Goal: Task Accomplishment & Management: Use online tool/utility

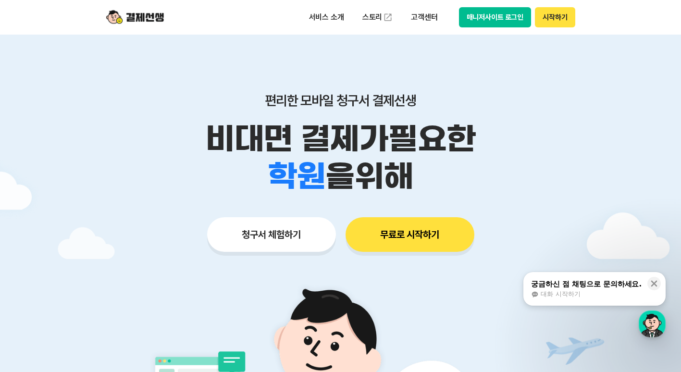
click at [420, 233] on button "무료로 시작하기" at bounding box center [410, 234] width 129 height 35
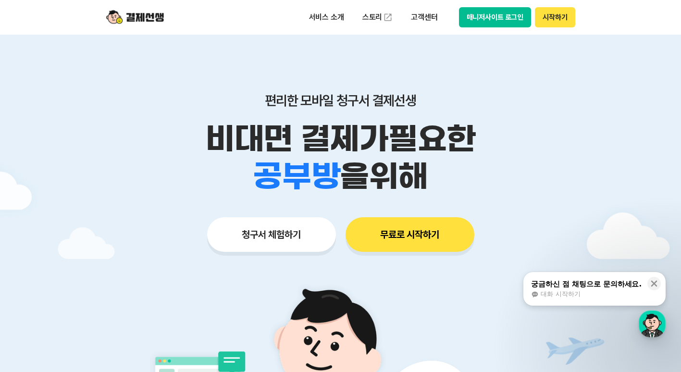
click at [270, 228] on button "청구서 체험하기" at bounding box center [271, 234] width 129 height 35
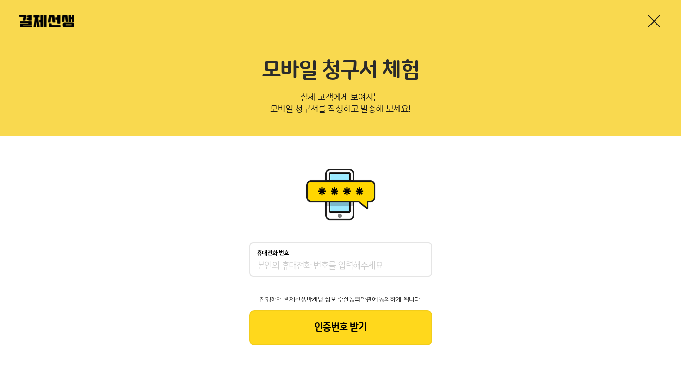
scroll to position [2, 0]
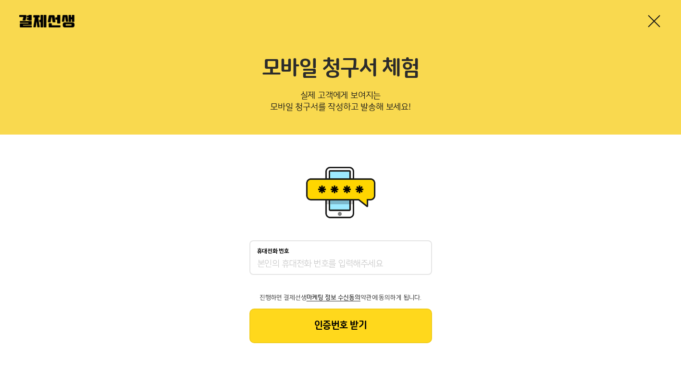
click at [294, 260] on input "휴대전화 번호" at bounding box center [340, 265] width 167 height 12
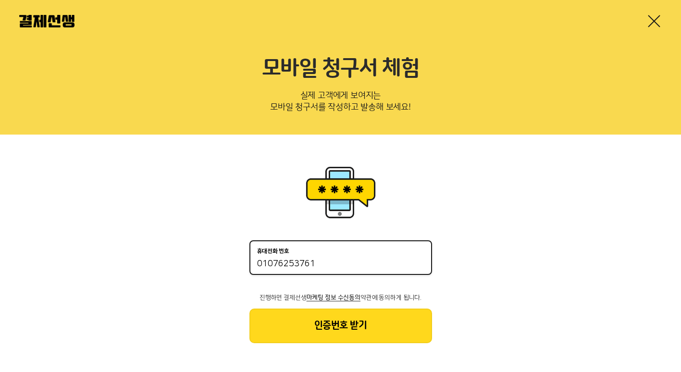
type input "01076253761"
click at [323, 324] on button "인증번호 받기" at bounding box center [341, 326] width 183 height 35
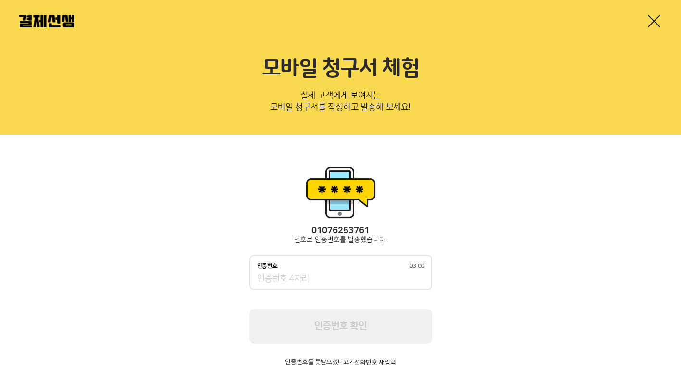
click at [332, 280] on input "인증번호 03:00" at bounding box center [340, 280] width 167 height 12
click at [302, 282] on input "인증번호 02:23" at bounding box center [340, 280] width 167 height 12
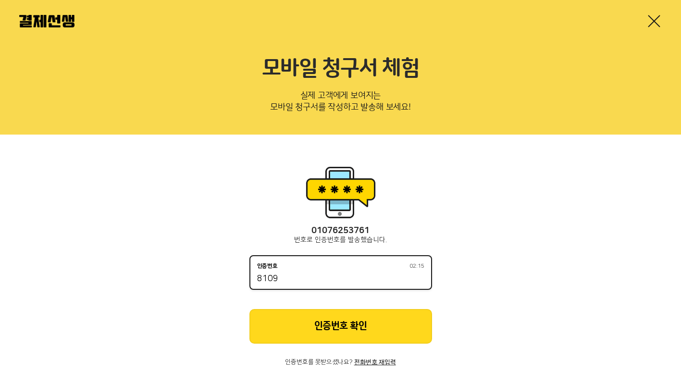
type input "8109"
click at [370, 328] on button "인증번호 확인" at bounding box center [341, 326] width 183 height 35
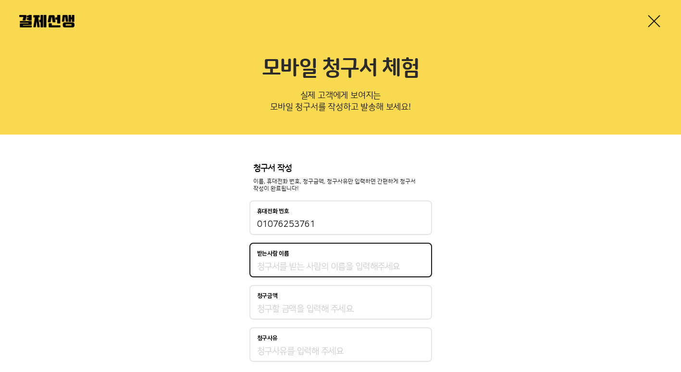
click at [301, 268] on input "받는사람 이름" at bounding box center [340, 267] width 167 height 12
type input "김미선"
click at [274, 308] on input "청구금액" at bounding box center [340, 309] width 167 height 12
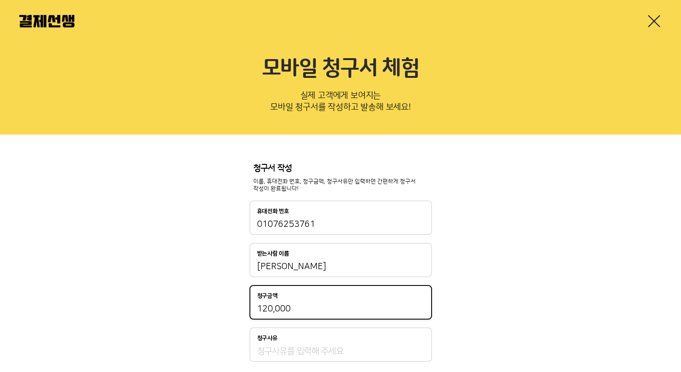
type input "120,000"
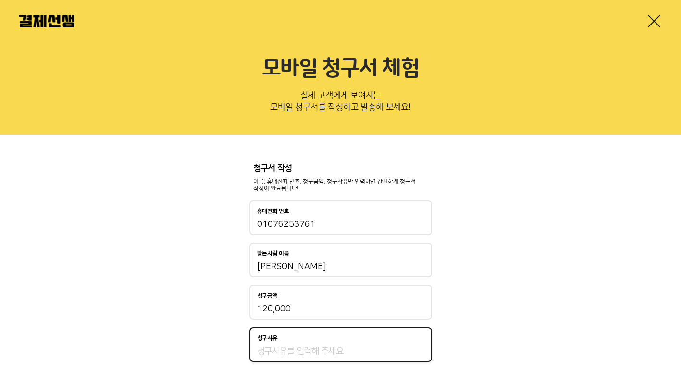
click at [273, 346] on input "청구사유" at bounding box center [340, 352] width 167 height 12
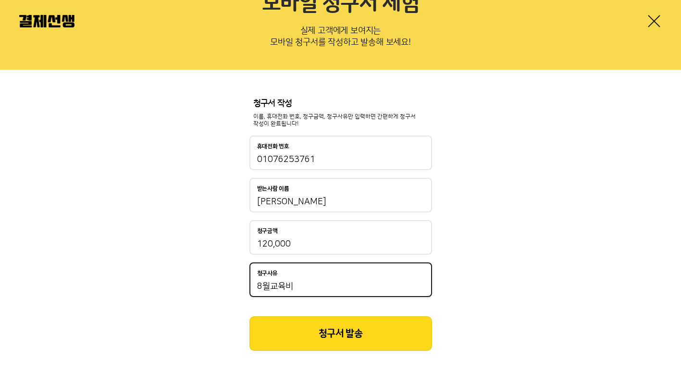
scroll to position [75, 0]
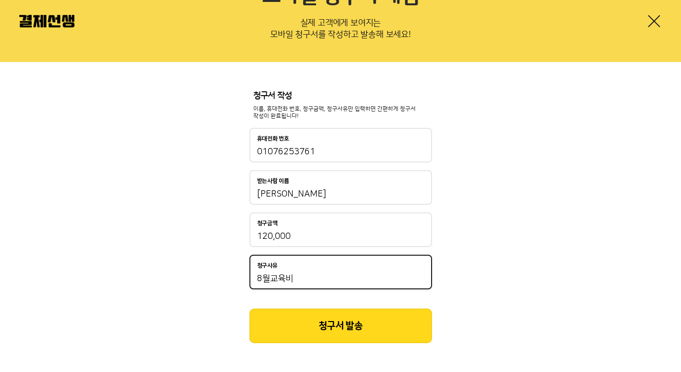
type input "8월교육비"
click at [399, 314] on button "청구서 발송" at bounding box center [341, 326] width 183 height 35
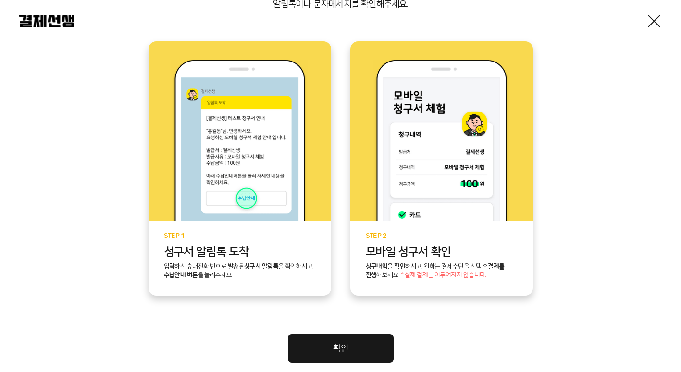
scroll to position [192, 0]
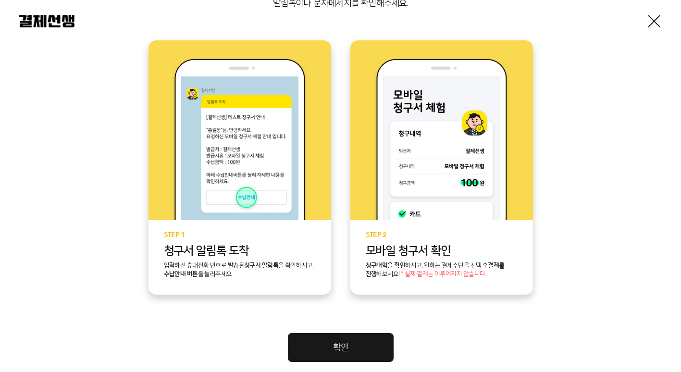
click at [331, 349] on link "확인" at bounding box center [341, 347] width 106 height 29
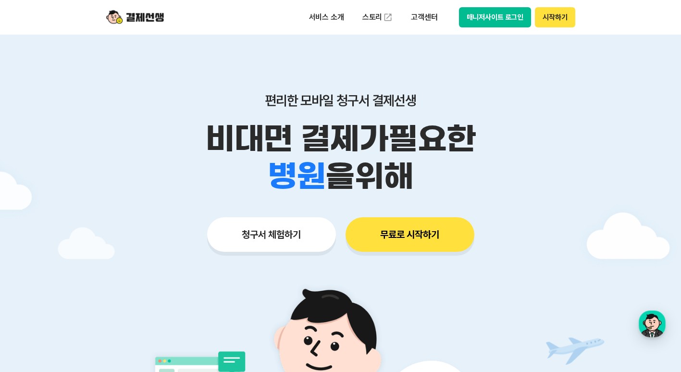
click at [403, 237] on button "무료로 시작하기" at bounding box center [410, 234] width 129 height 35
